Goal: Task Accomplishment & Management: Use online tool/utility

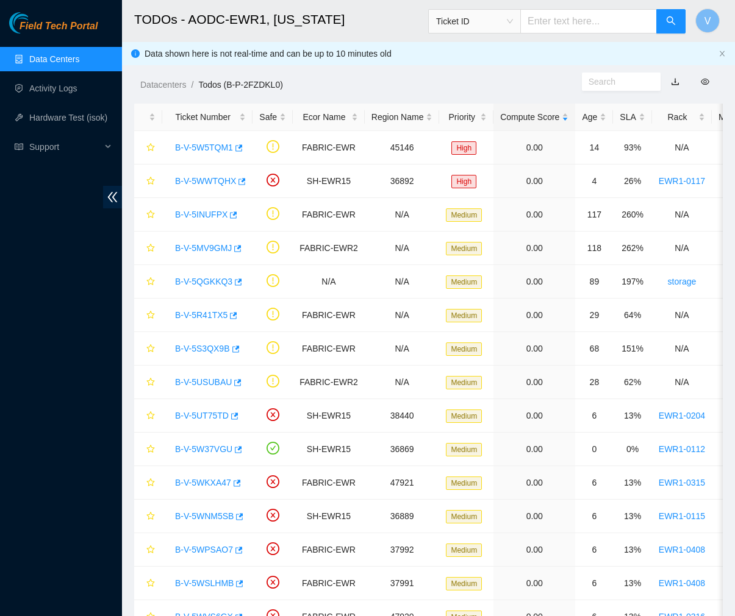
scroll to position [285, 0]
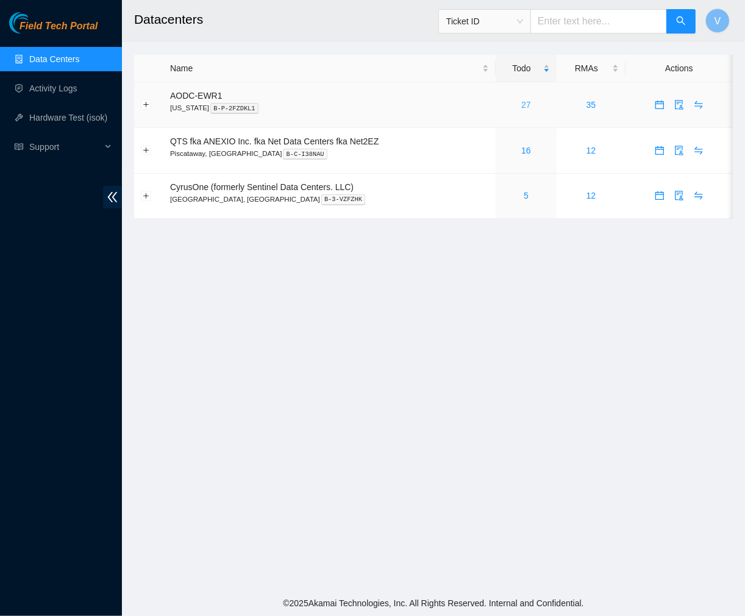
click at [525, 105] on link "27" at bounding box center [526, 105] width 10 height 10
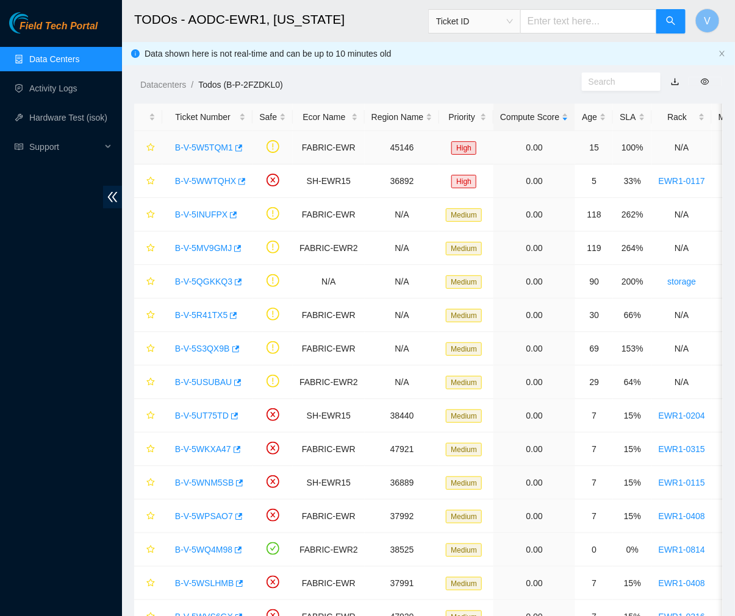
click at [204, 149] on link "B-V-5W5TQM1" at bounding box center [204, 148] width 58 height 10
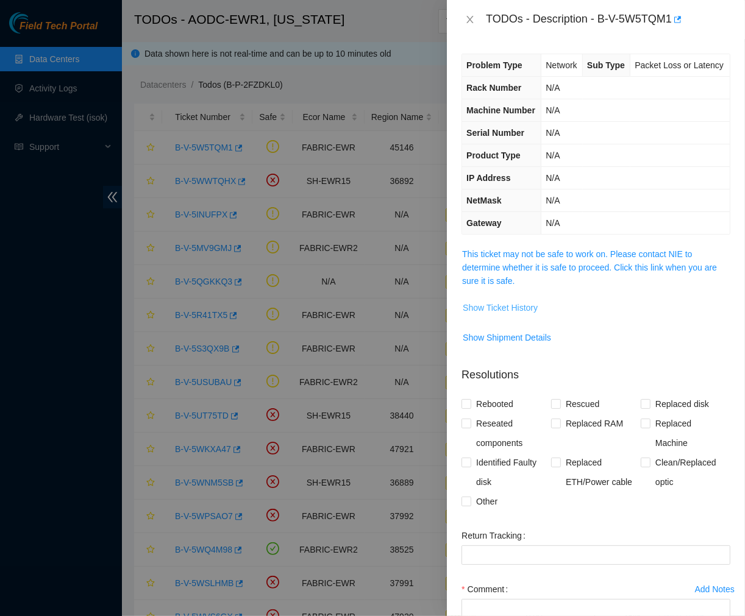
click at [515, 318] on button "Show Ticket History" at bounding box center [500, 308] width 76 height 20
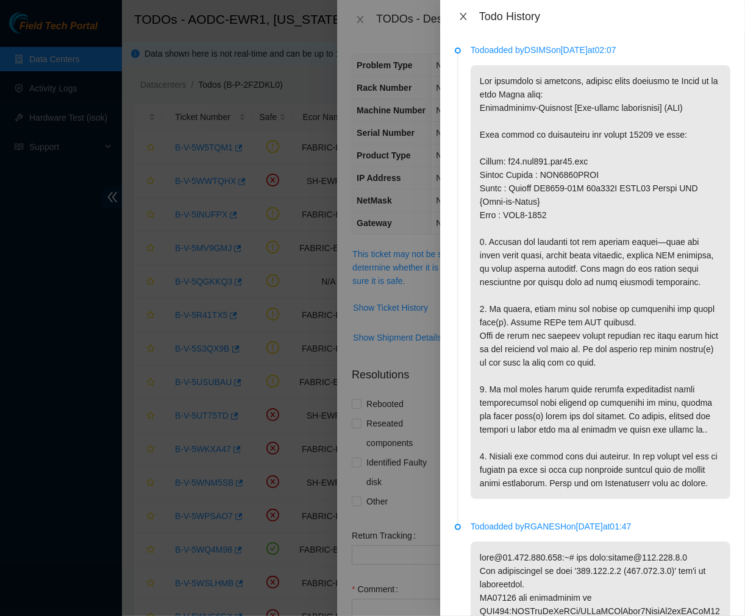
click at [463, 14] on icon "close" at bounding box center [464, 17] width 10 height 10
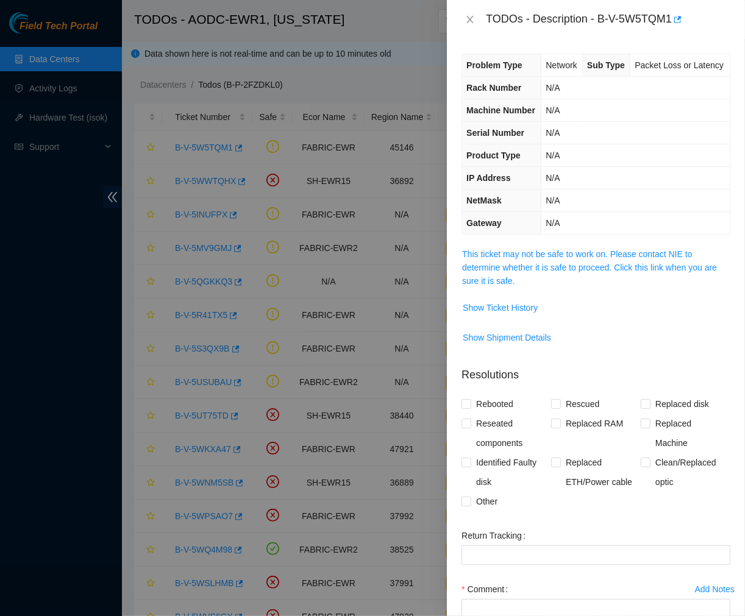
click at [468, 26] on div "TODOs - Description - B-V-5W5TQM1" at bounding box center [596, 20] width 269 height 20
click at [471, 16] on icon "close" at bounding box center [470, 20] width 10 height 10
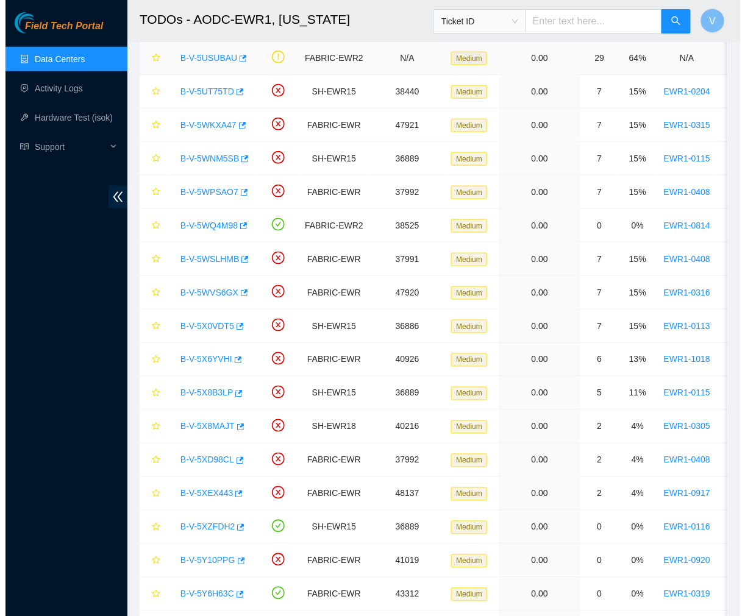
scroll to position [470, 0]
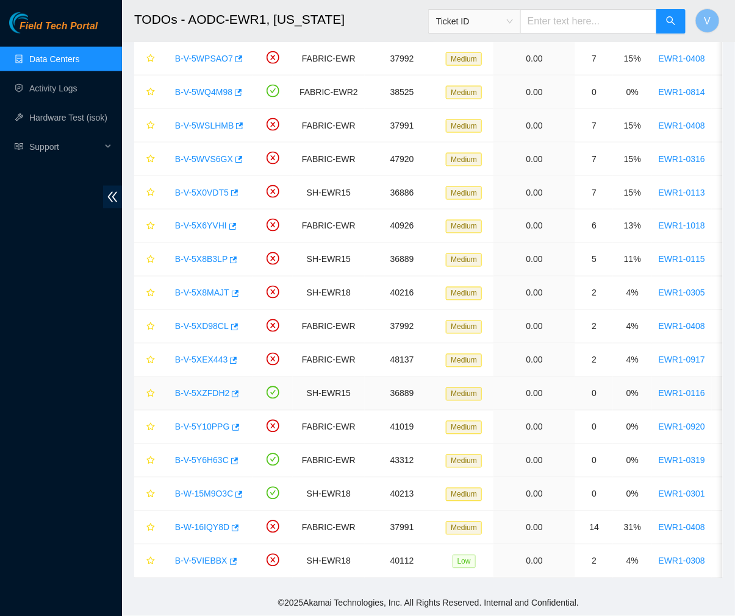
click at [204, 389] on link "B-V-5XZFDH2" at bounding box center [202, 394] width 54 height 10
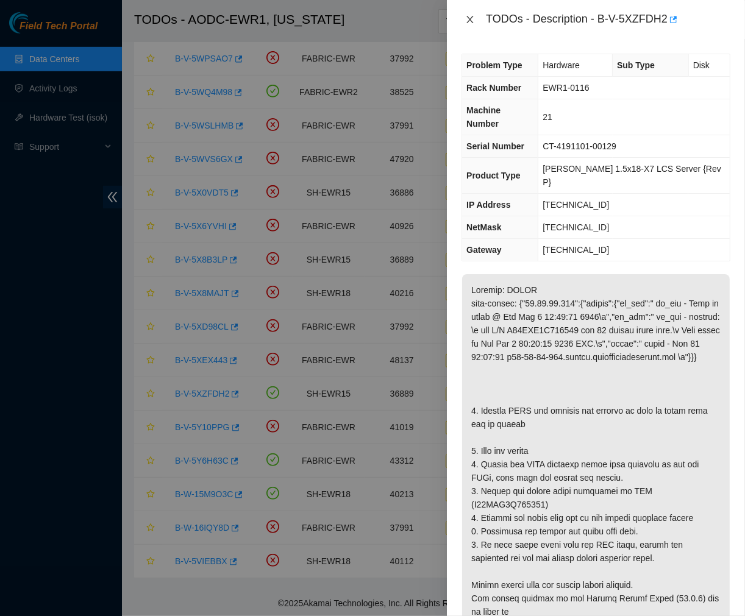
click at [470, 17] on icon "close" at bounding box center [470, 20] width 10 height 10
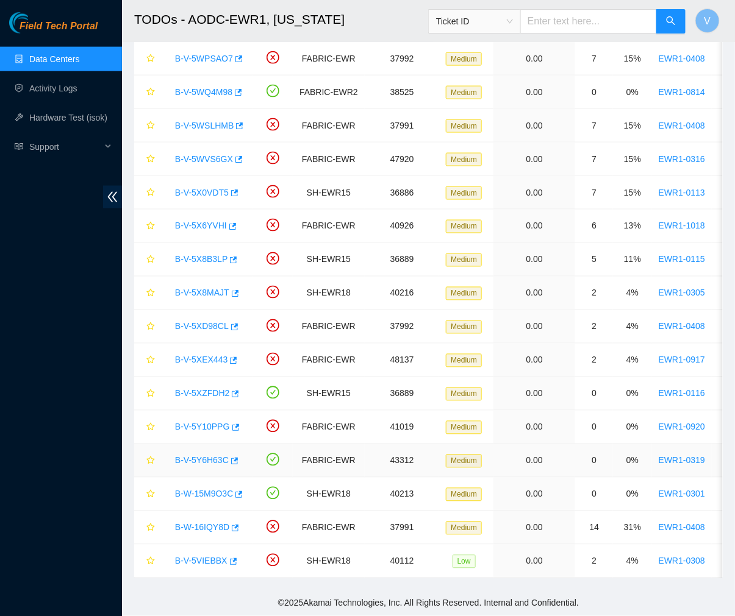
click at [211, 456] on link "B-V-5Y6H63C" at bounding box center [202, 461] width 54 height 10
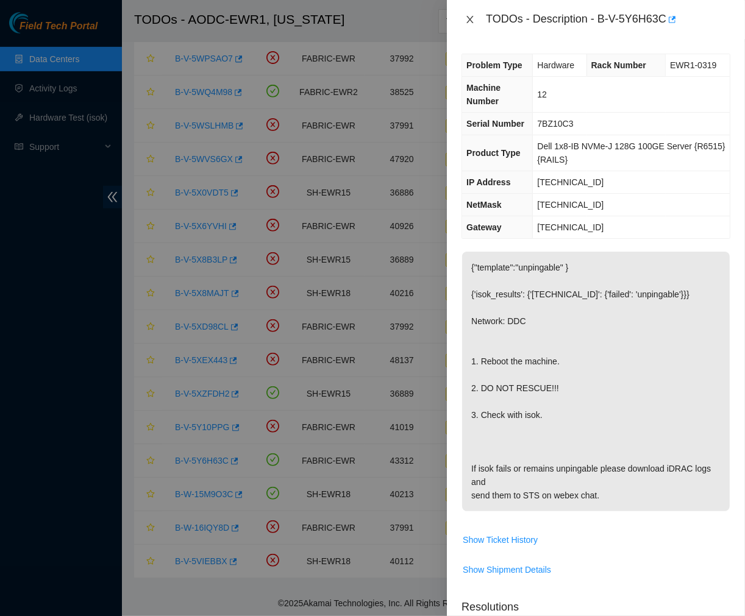
click at [471, 20] on icon "close" at bounding box center [470, 19] width 7 height 7
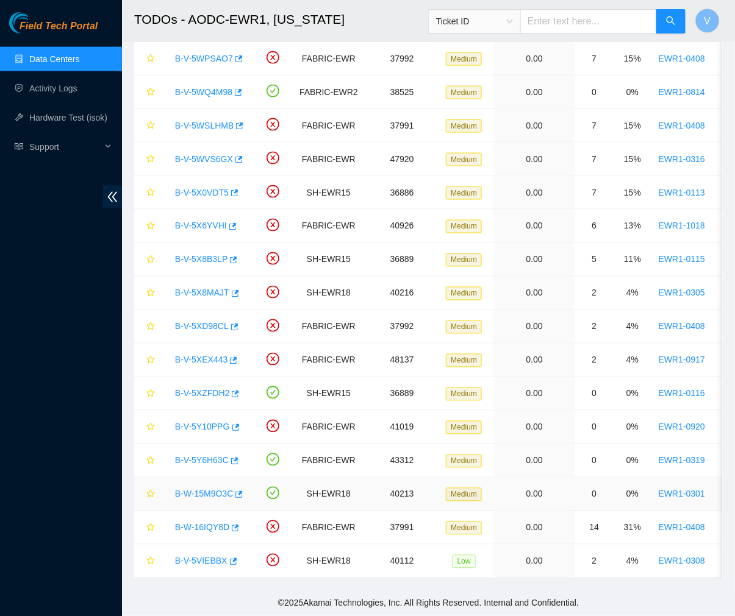
click at [205, 490] on link "B-W-15M9O3C" at bounding box center [204, 495] width 58 height 10
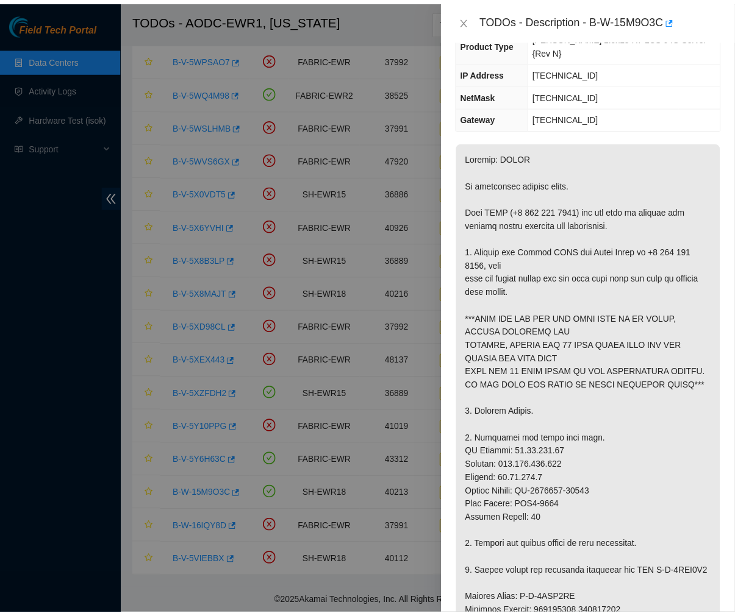
scroll to position [132, 0]
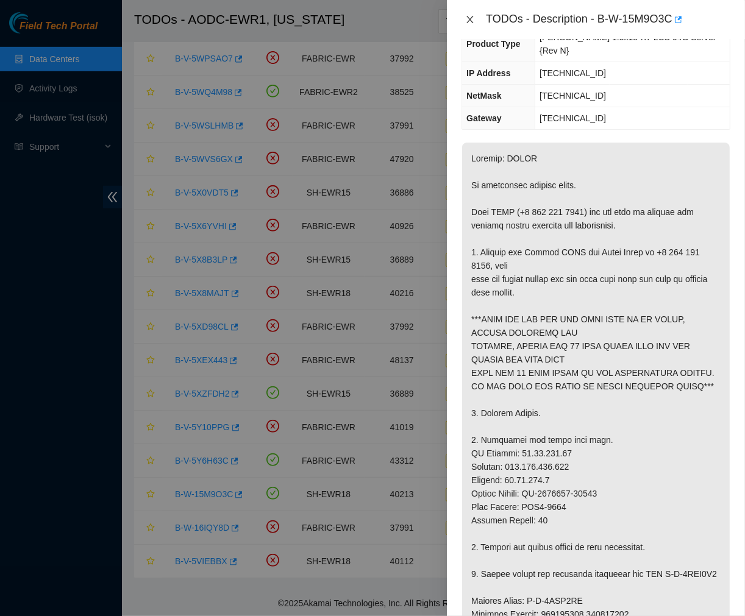
click at [465, 19] on icon "close" at bounding box center [470, 20] width 10 height 10
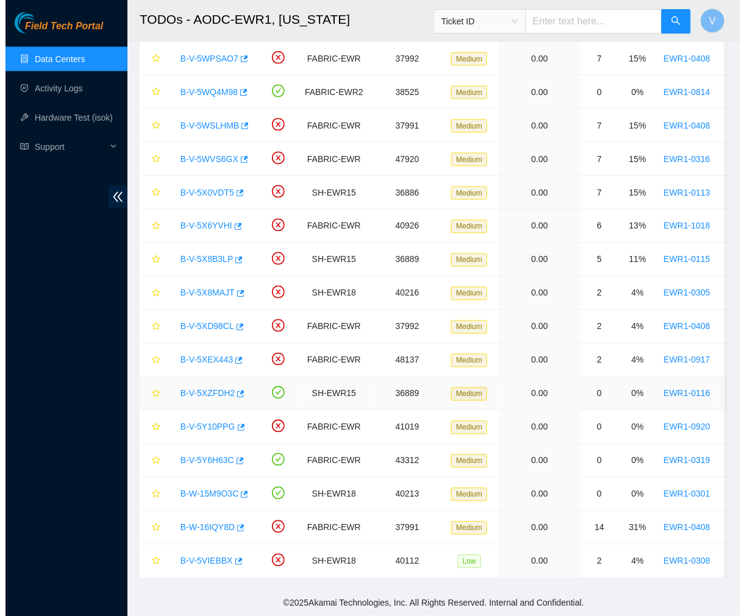
scroll to position [185, 0]
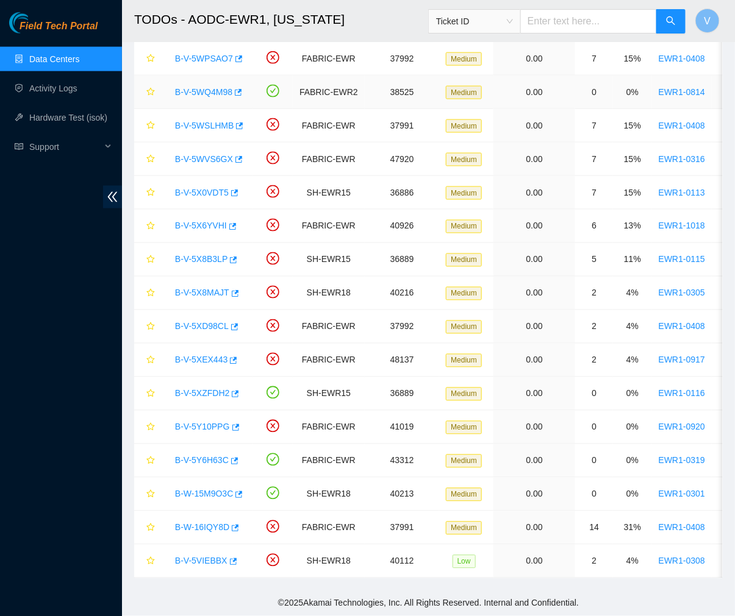
click at [197, 87] on link "B-V-5WQ4M98" at bounding box center [203, 92] width 57 height 10
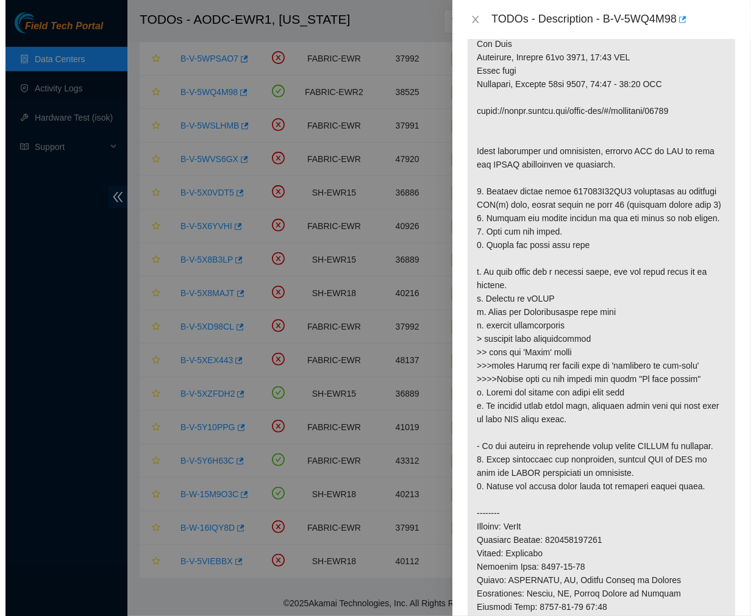
scroll to position [380, 0]
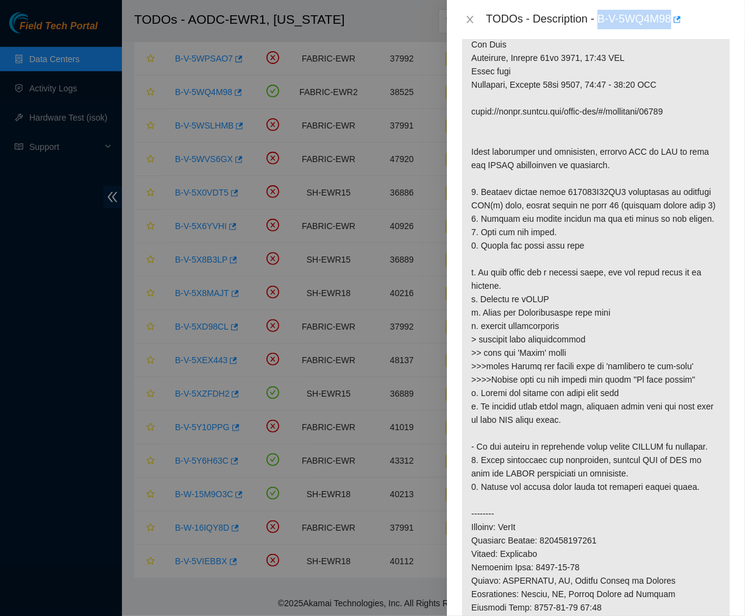
drag, startPoint x: 600, startPoint y: 20, endPoint x: 673, endPoint y: 23, distance: 73.3
click at [673, 23] on div "TODOs - Description - B-V-5WQ4M98" at bounding box center [608, 20] width 245 height 20
copy div "B-V-5WQ4M98"
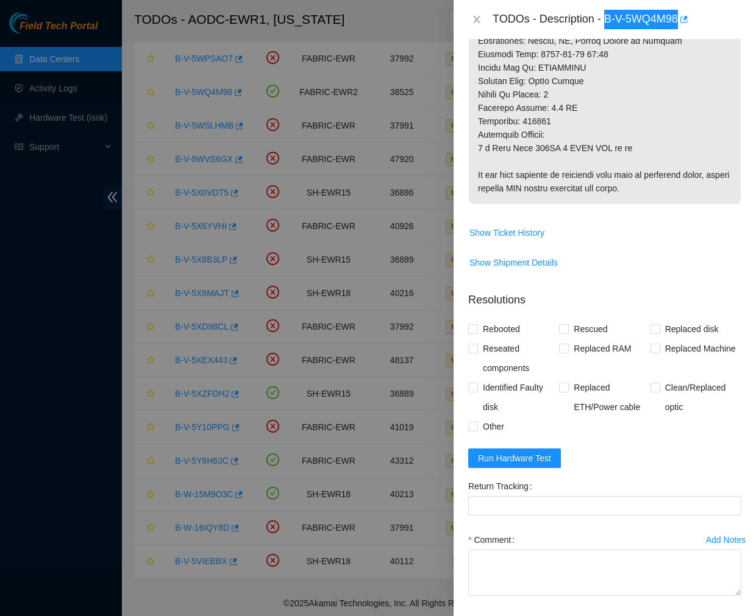
scroll to position [984, 0]
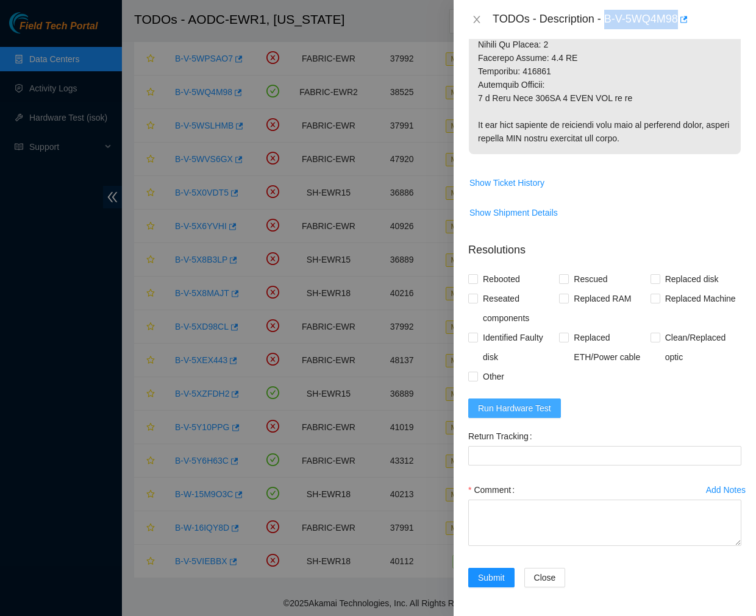
click at [509, 407] on span "Run Hardware Test" at bounding box center [514, 408] width 73 height 13
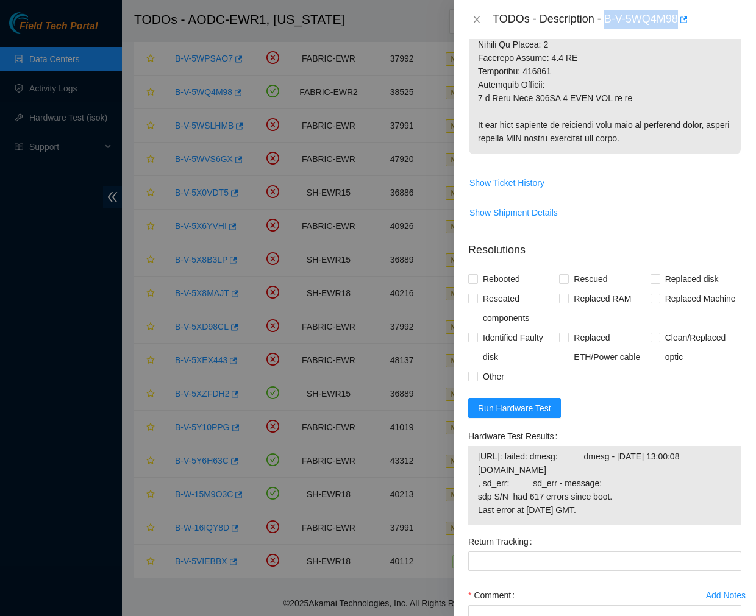
drag, startPoint x: 613, startPoint y: 501, endPoint x: 473, endPoint y: 449, distance: 149.3
click at [473, 449] on div "[URL]: failed: dmesg: dmesg - [DATE] 13:00:08 [DOMAIN_NAME] , sd_err: sd_err - …" at bounding box center [604, 485] width 273 height 79
copy tbody "[URL]: failed: dmesg: dmesg - [DATE] 13:00:08 [DOMAIN_NAME] , sd_err: sd_err - …"
click at [501, 410] on span "Run Hardware Test" at bounding box center [514, 408] width 73 height 13
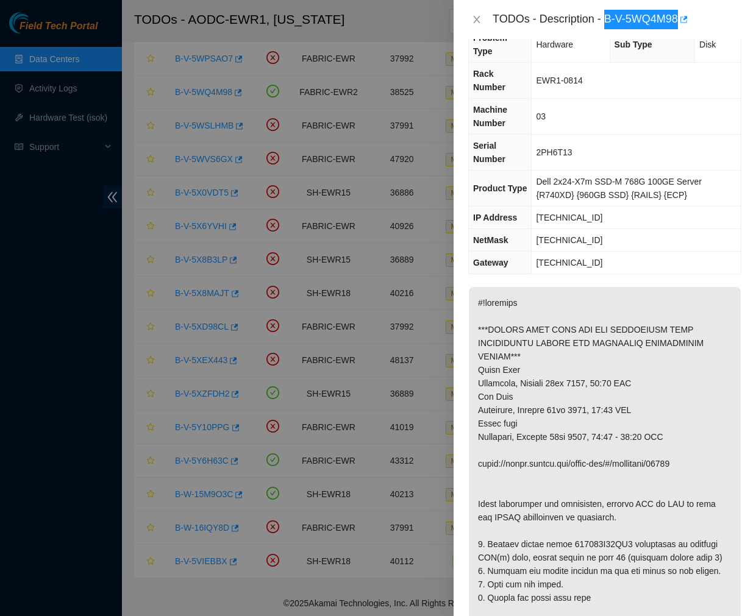
scroll to position [0, 0]
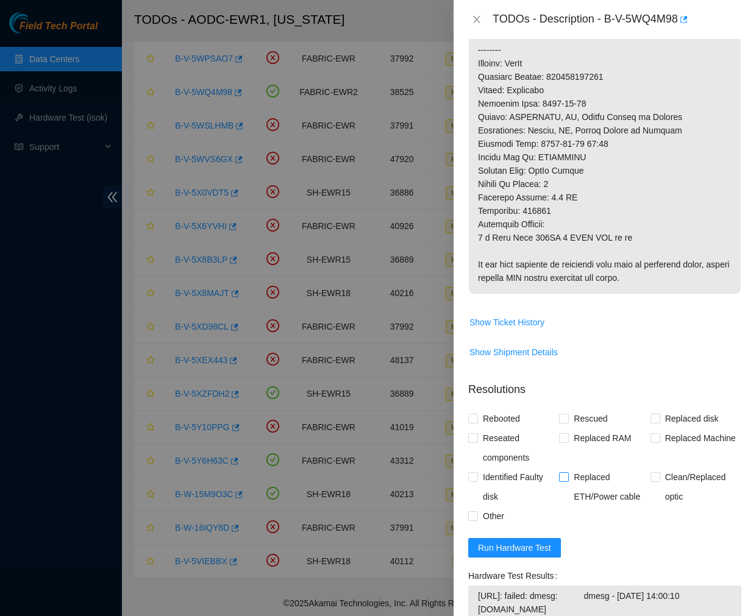
scroll to position [843, 0]
click at [496, 327] on span "Show Ticket History" at bounding box center [507, 322] width 75 height 13
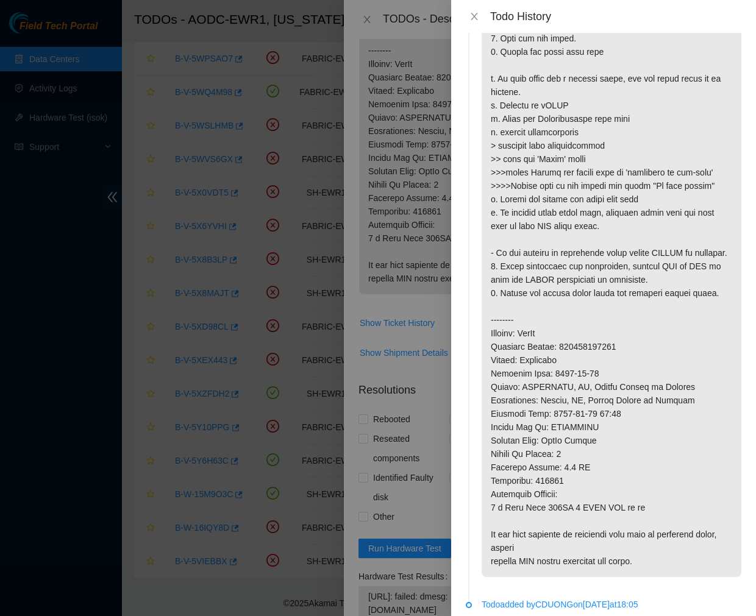
scroll to position [352, 0]
click at [595, 360] on p at bounding box center [612, 144] width 260 height 863
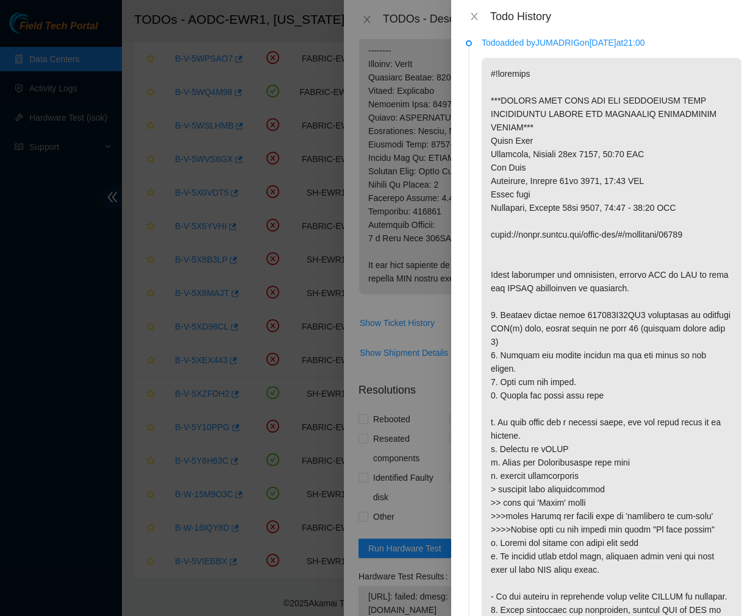
scroll to position [0, 0]
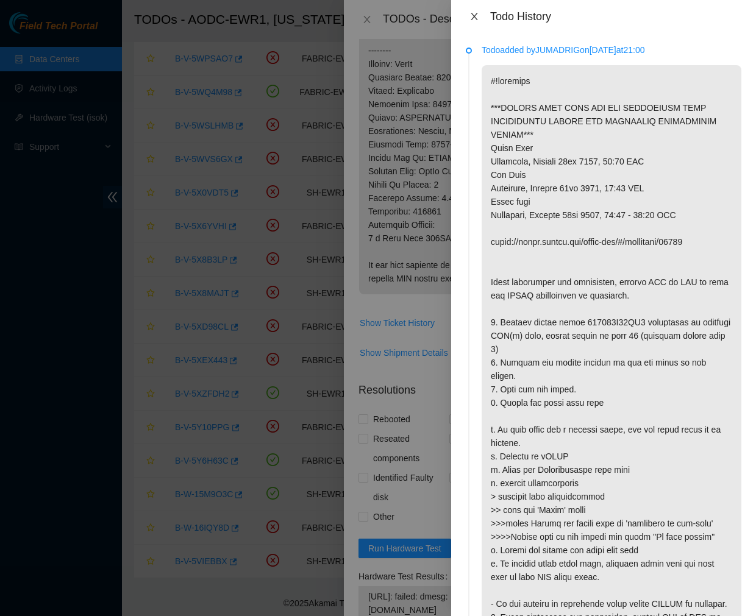
click at [470, 18] on icon "close" at bounding box center [475, 17] width 10 height 10
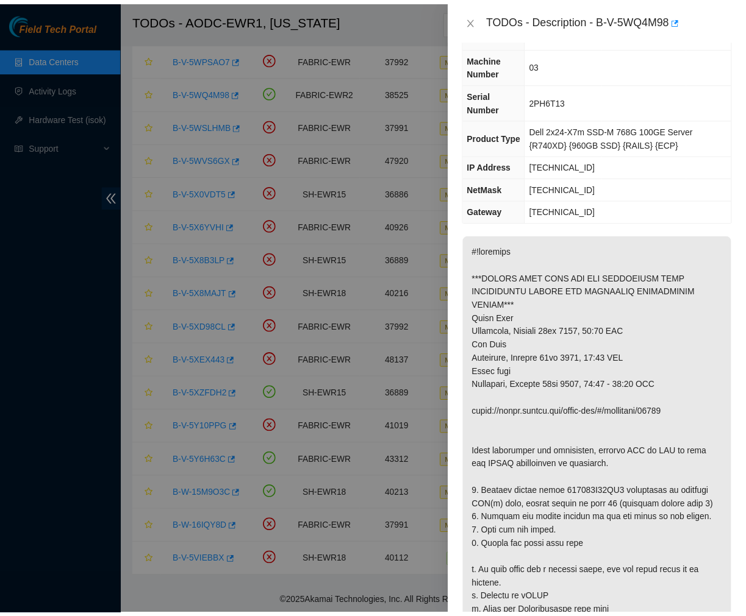
scroll to position [81, 0]
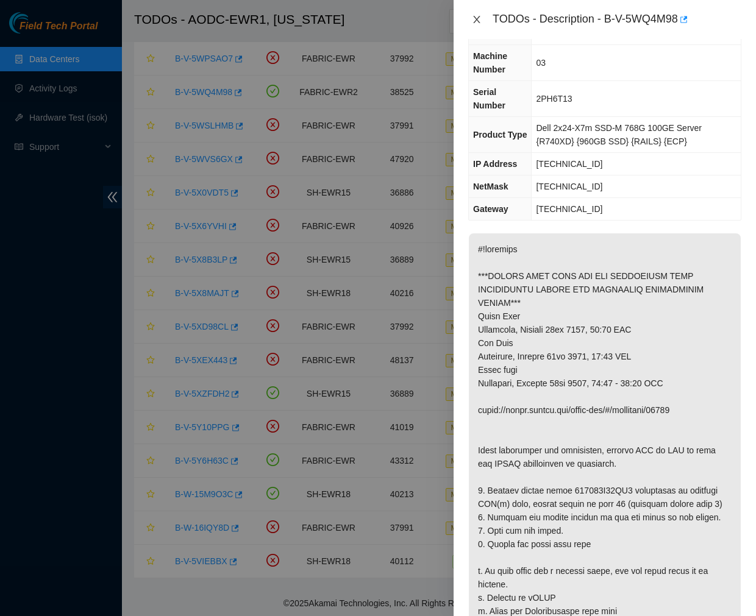
click at [474, 20] on icon "close" at bounding box center [477, 20] width 10 height 10
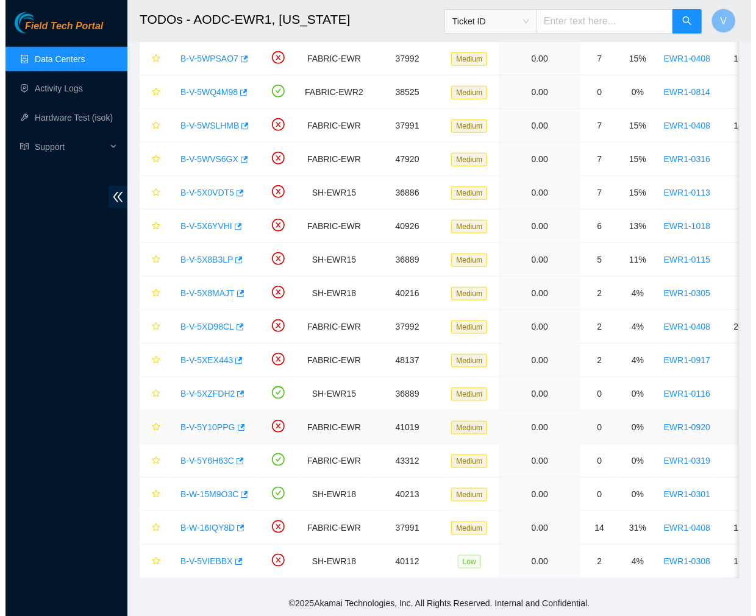
scroll to position [95, 0]
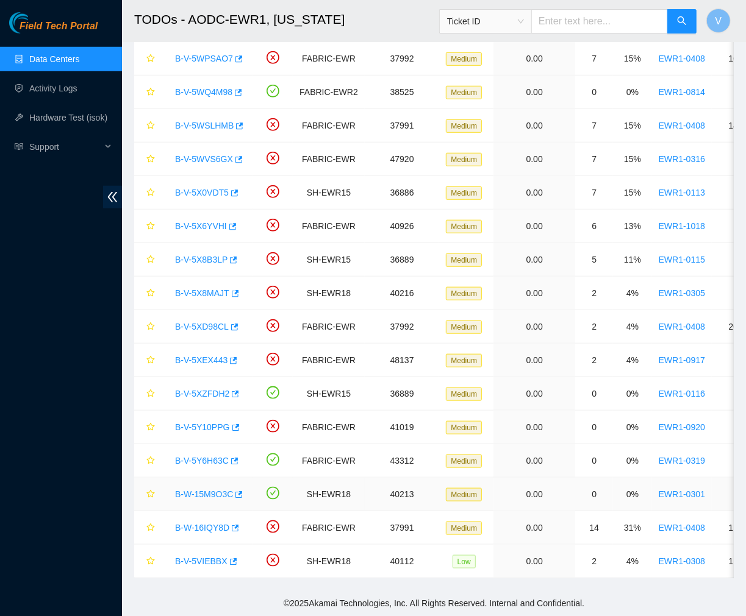
click at [199, 490] on link "B-W-15M9O3C" at bounding box center [204, 495] width 58 height 10
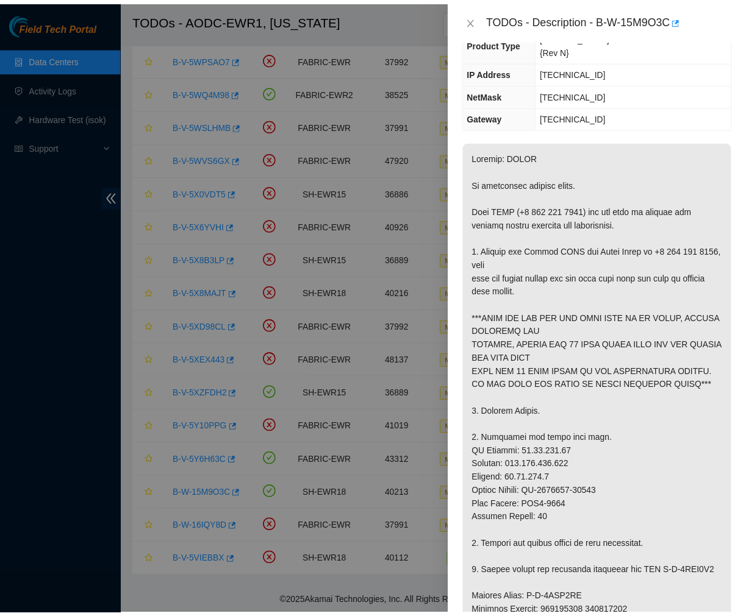
scroll to position [134, 0]
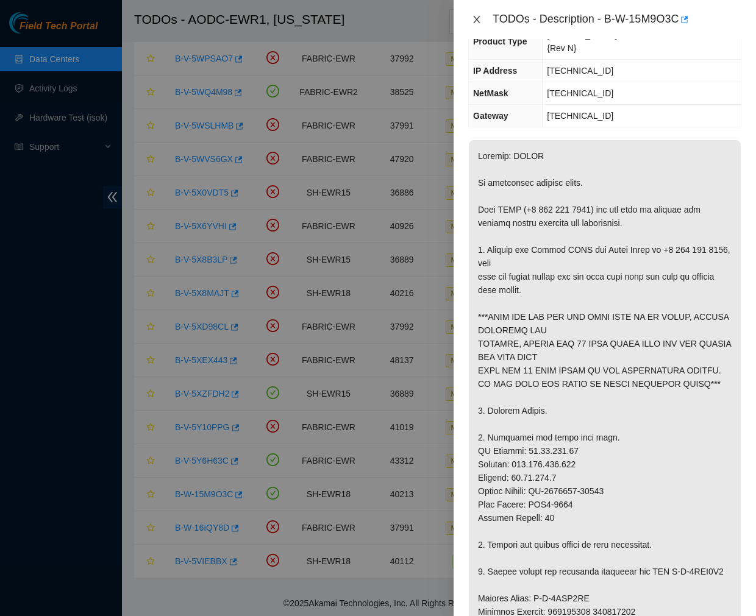
click at [471, 20] on button "Close" at bounding box center [476, 20] width 17 height 12
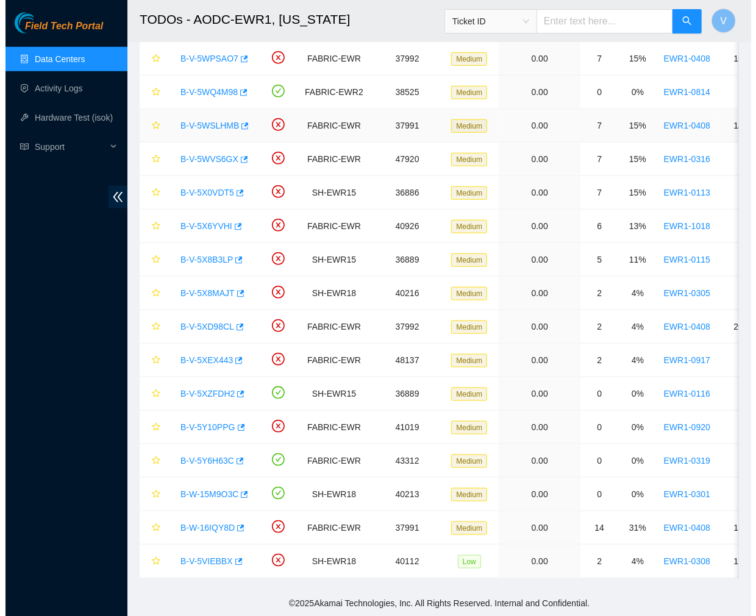
scroll to position [187, 0]
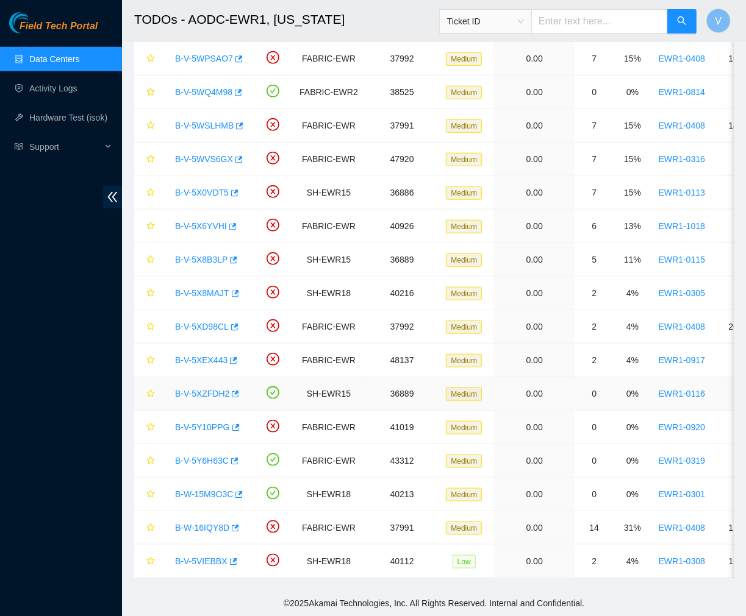
click at [204, 389] on link "B-V-5XZFDH2" at bounding box center [202, 394] width 54 height 10
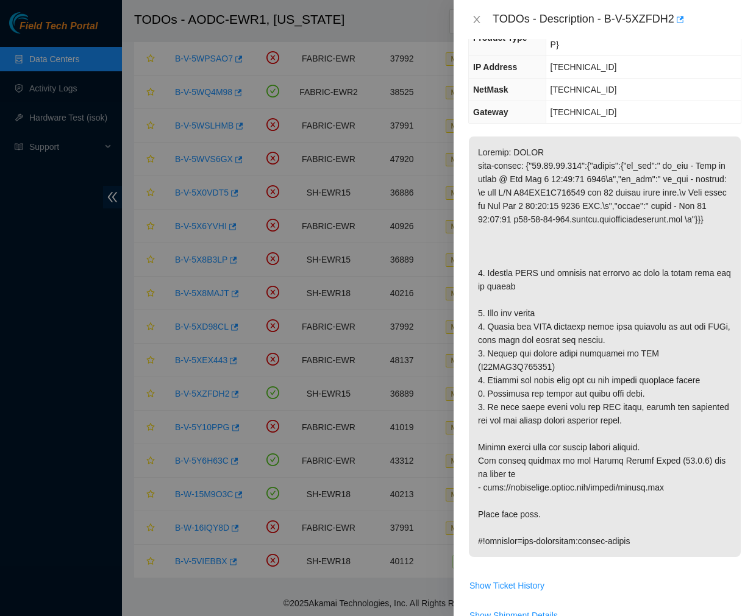
scroll to position [139, 0]
drag, startPoint x: 605, startPoint y: 20, endPoint x: 672, endPoint y: 32, distance: 68.1
click at [672, 32] on div "TODOs - Description - B-V-5XZFDH2" at bounding box center [605, 19] width 302 height 39
copy div "B-V-5XZFDH2"
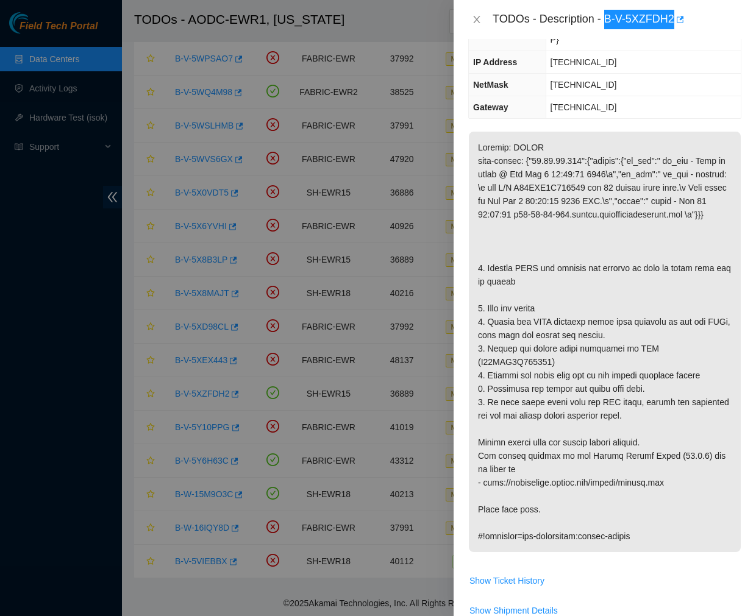
scroll to position [143, 0]
copy div "B-V-5XZFDH2"
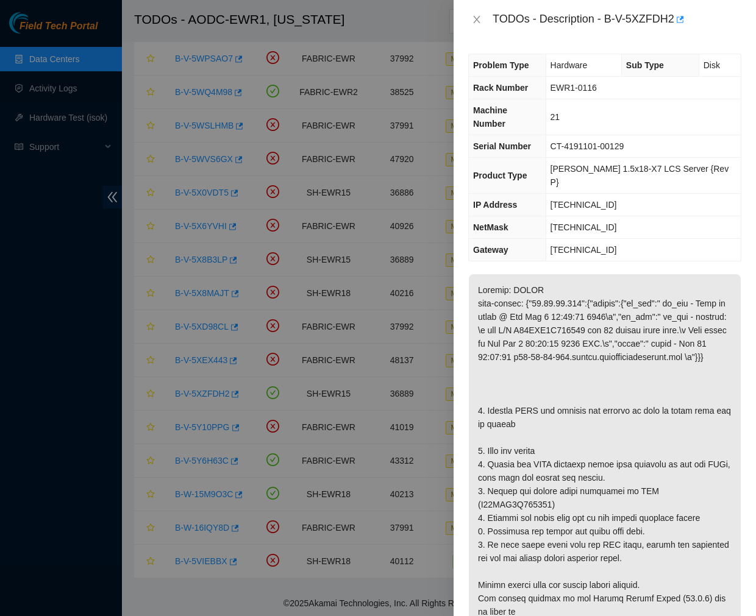
click at [485, 316] on p at bounding box center [605, 484] width 272 height 421
click at [474, 23] on icon "close" at bounding box center [477, 20] width 10 height 10
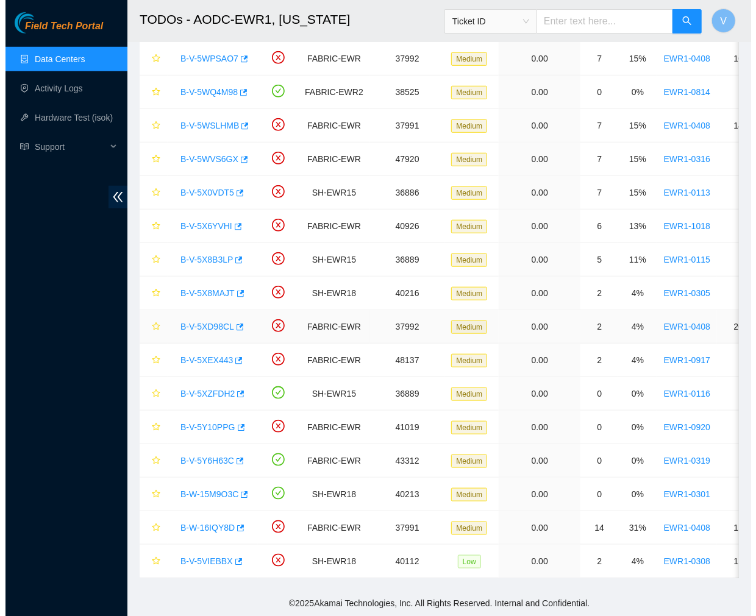
scroll to position [470, 0]
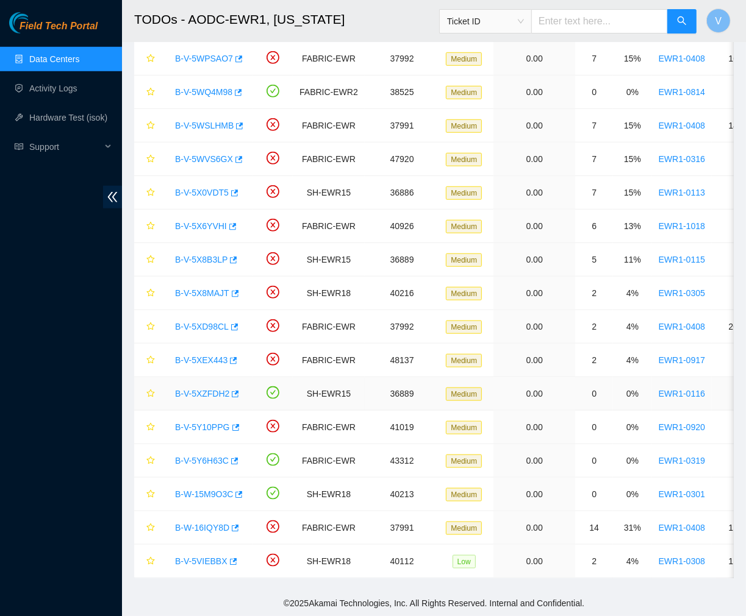
click at [209, 389] on link "B-V-5XZFDH2" at bounding box center [202, 394] width 54 height 10
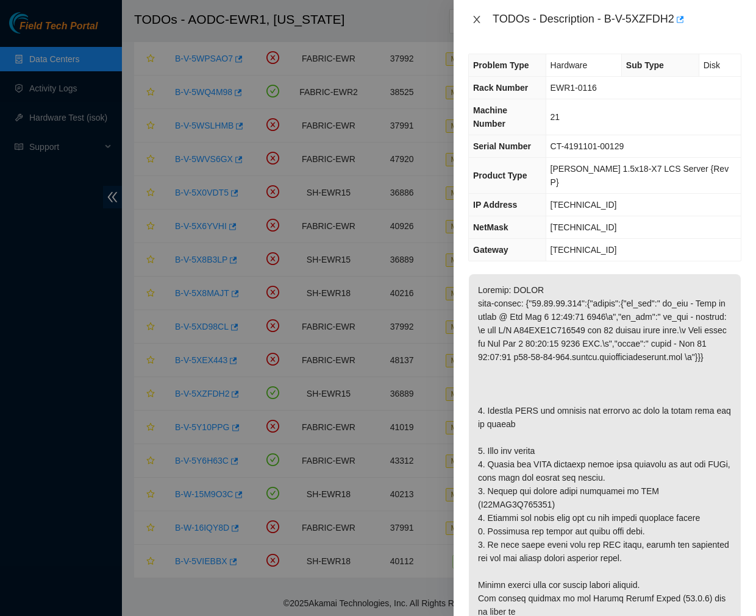
click at [472, 16] on icon "close" at bounding box center [477, 20] width 10 height 10
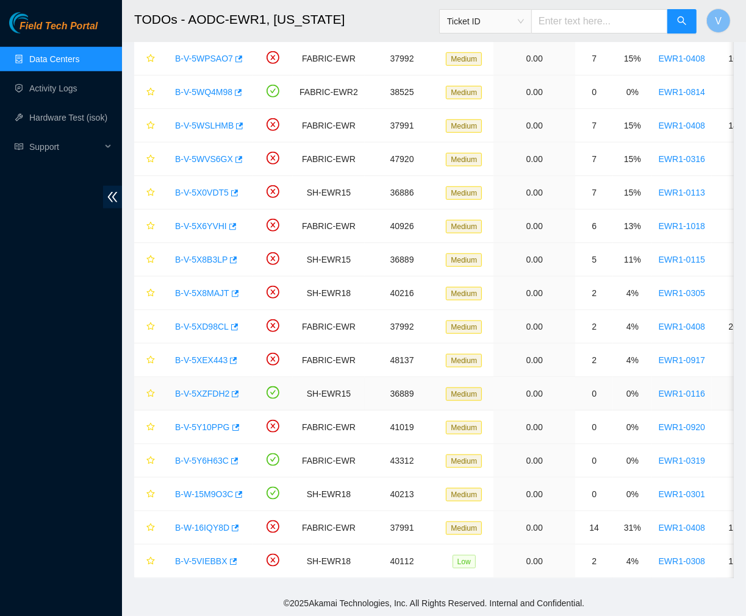
drag, startPoint x: 206, startPoint y: 382, endPoint x: 567, endPoint y: 371, distance: 361.2
click at [206, 389] on link "B-V-5XZFDH2" at bounding box center [202, 394] width 54 height 10
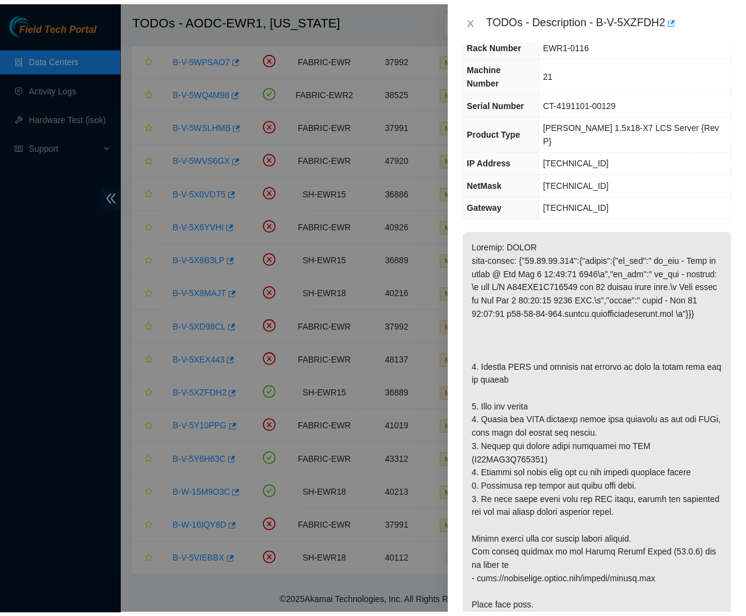
scroll to position [70, 0]
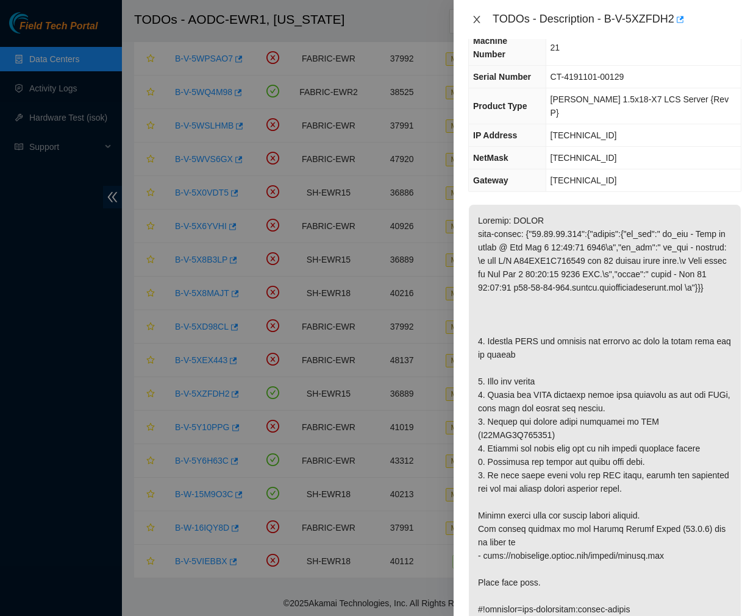
click at [474, 20] on icon "close" at bounding box center [477, 20] width 10 height 10
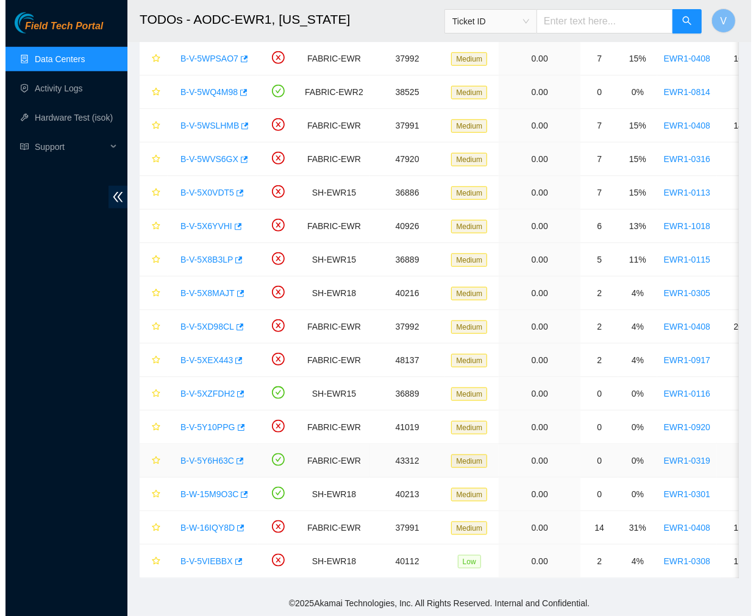
scroll to position [96, 0]
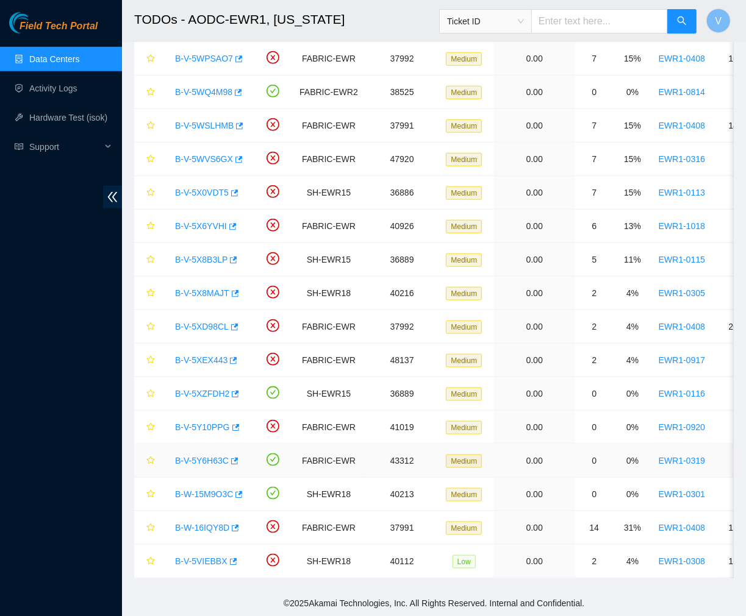
click at [210, 456] on link "B-V-5Y6H63C" at bounding box center [202, 461] width 54 height 10
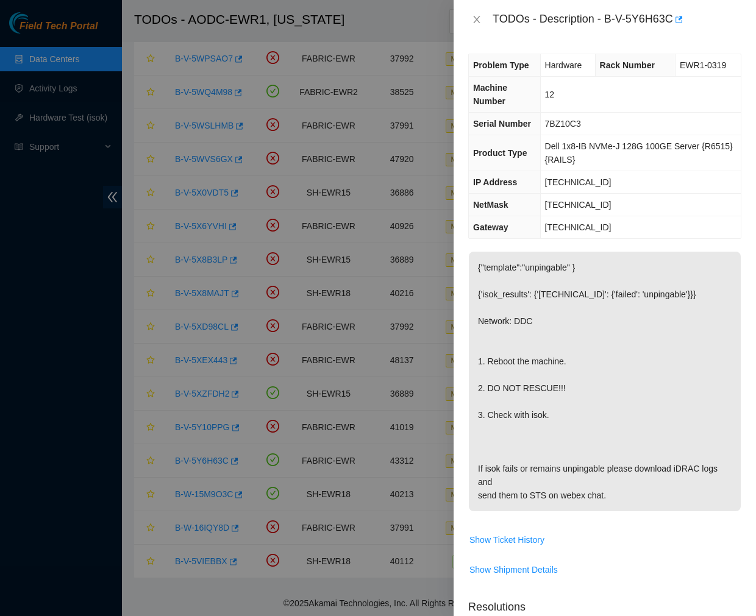
scroll to position [358, 0]
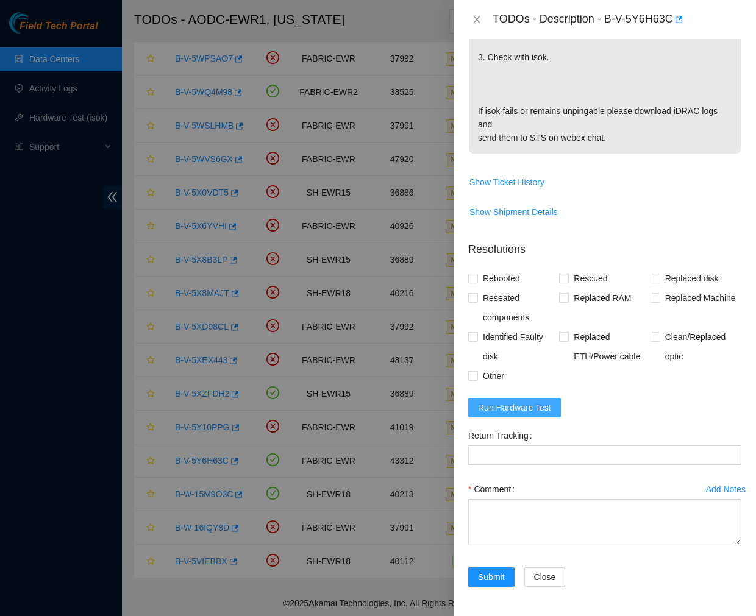
click at [526, 405] on span "Run Hardware Test" at bounding box center [514, 407] width 73 height 13
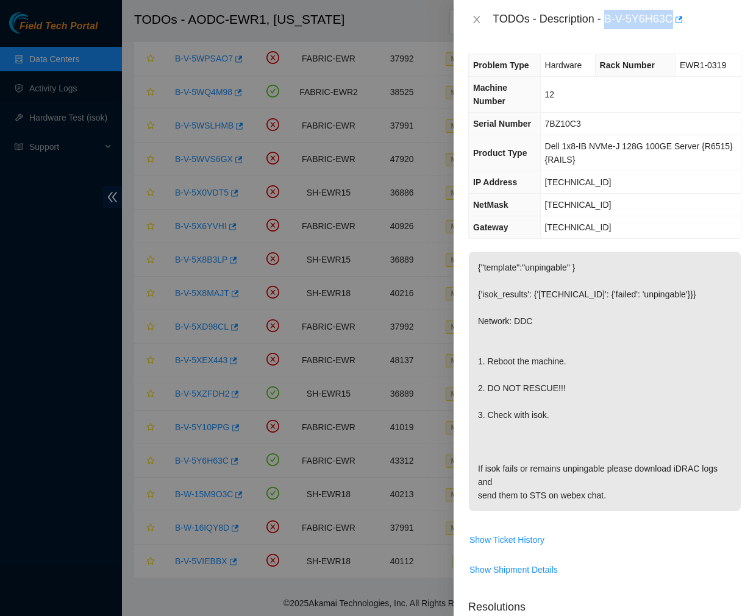
drag, startPoint x: 606, startPoint y: 17, endPoint x: 674, endPoint y: 32, distance: 69.2
click at [674, 32] on div "TODOs - Description - B-V-5Y6H63C" at bounding box center [605, 19] width 302 height 39
copy div "B-V-5Y6H63C"
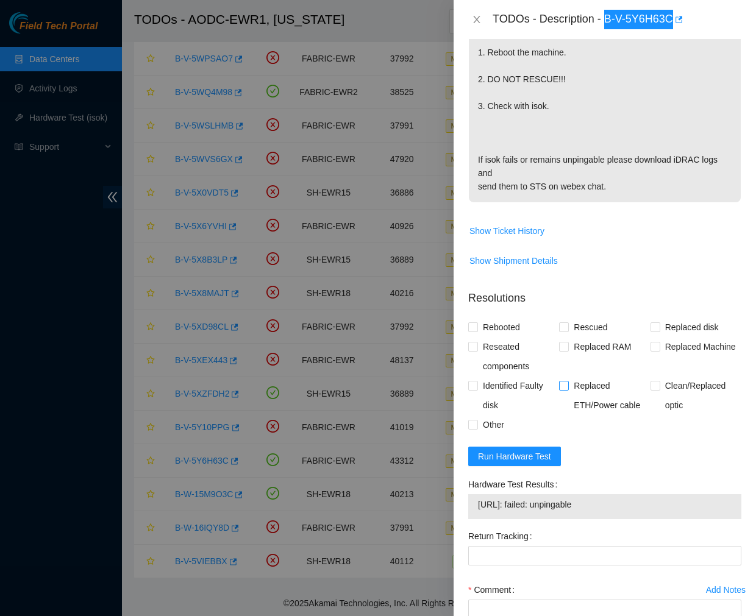
scroll to position [319, 0]
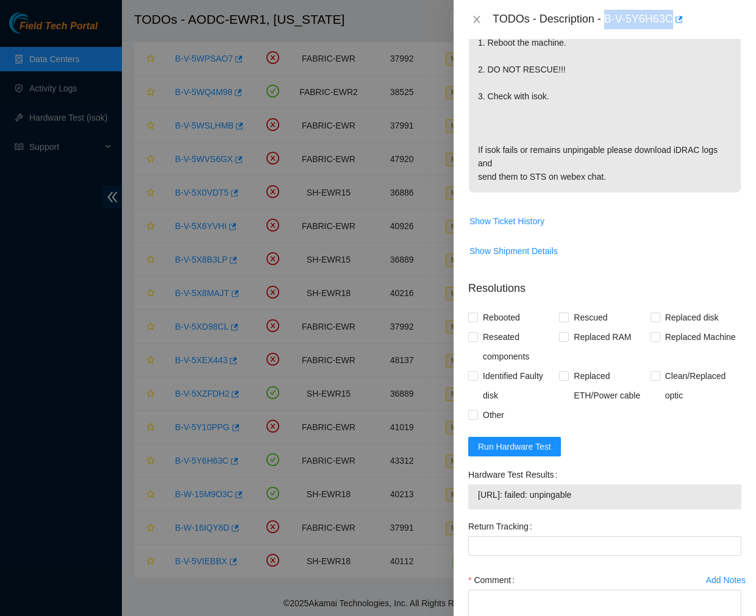
drag, startPoint x: 605, startPoint y: 495, endPoint x: 465, endPoint y: 497, distance: 139.6
click at [465, 497] on div "Hardware Test Results [URL]: failed: unpingable" at bounding box center [604, 491] width 283 height 52
copy tbody "[URL]: failed: unpingable"
click at [516, 445] on span "Run Hardware Test" at bounding box center [514, 446] width 73 height 13
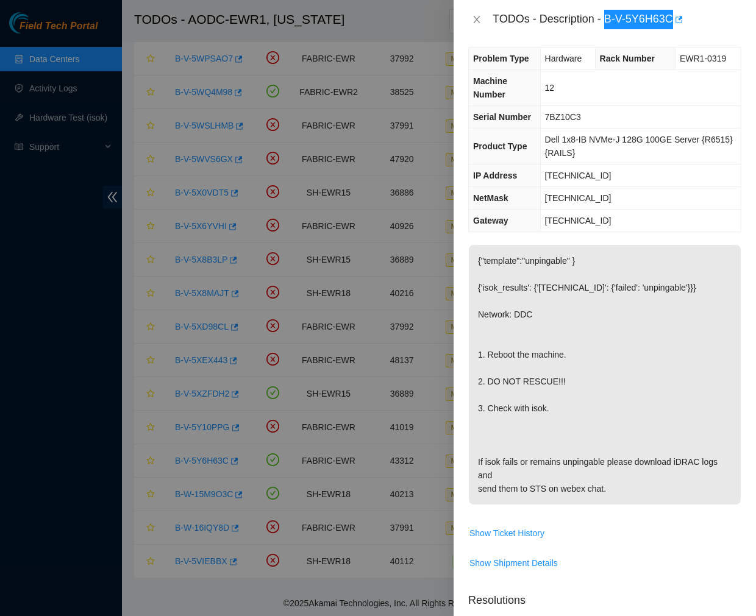
scroll to position [0, 0]
